Goal: Find specific page/section

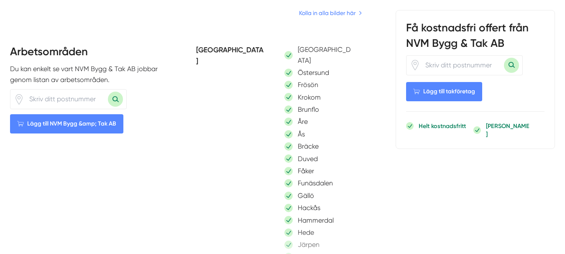
scroll to position [164, 0]
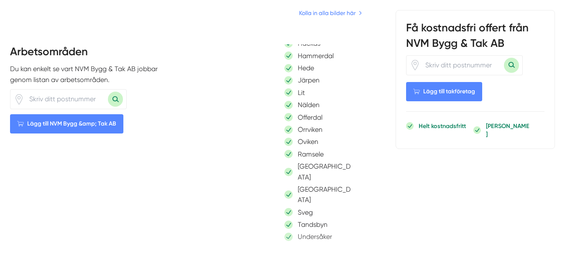
click at [284, 87] on div "Lit" at bounding box center [318, 92] width 68 height 10
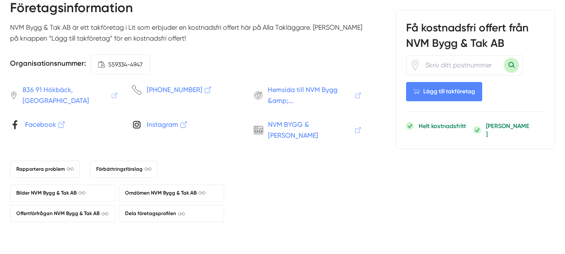
scroll to position [1242, 0]
